Goal: Find specific page/section: Find specific page/section

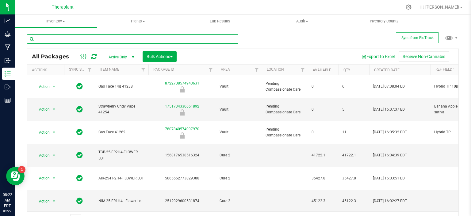
click at [74, 38] on input "text" at bounding box center [132, 38] width 211 height 9
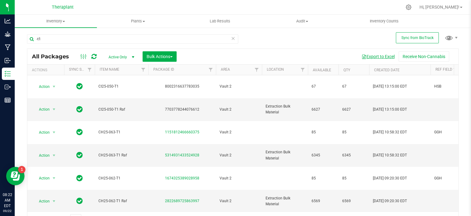
click at [375, 55] on button "Export to Excel" at bounding box center [378, 56] width 41 height 10
click at [374, 55] on button "Export to Excel" at bounding box center [378, 56] width 41 height 10
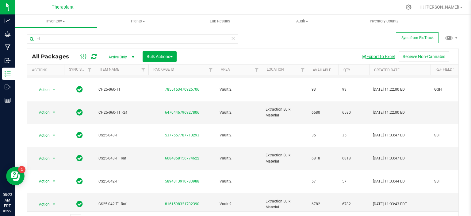
scroll to position [180, 0]
click at [155, 38] on input "-t1" at bounding box center [132, 38] width 211 height 9
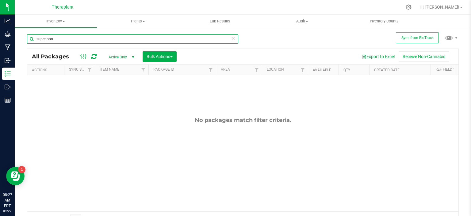
click at [112, 37] on input "super boo" at bounding box center [132, 38] width 211 height 9
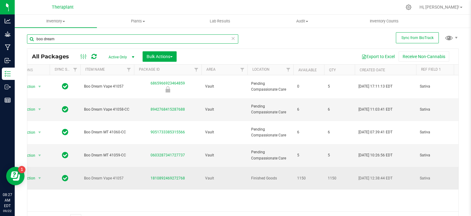
scroll to position [0, 14]
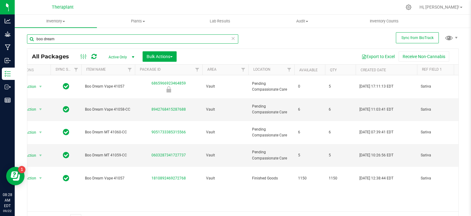
type input "boo dream"
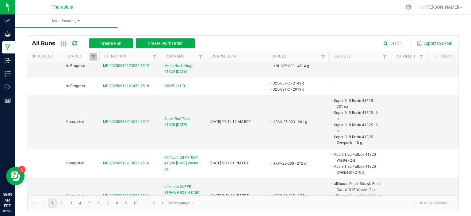
scroll to position [189, 0]
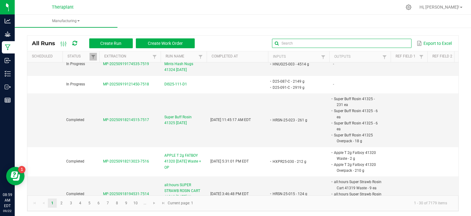
click at [393, 43] on input "text" at bounding box center [342, 43] width 140 height 9
type input "HXPR"
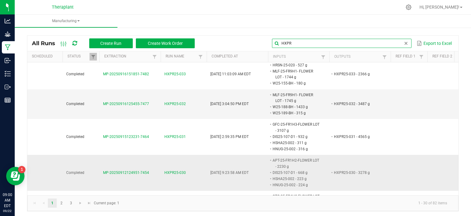
scroll to position [98, 0]
